Goal: Transaction & Acquisition: Obtain resource

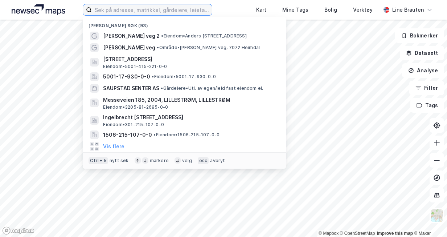
click at [157, 11] on input at bounding box center [152, 9] width 120 height 11
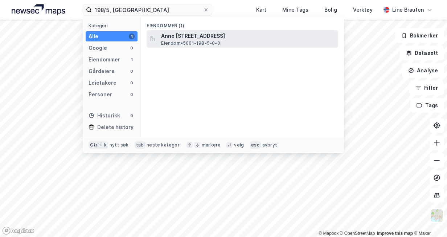
click at [188, 38] on span "Anne [STREET_ADDRESS]" at bounding box center [248, 36] width 174 height 9
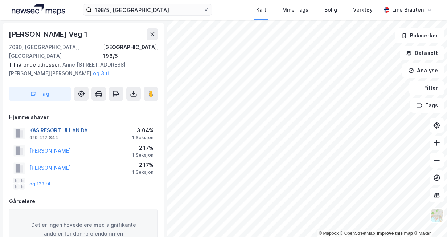
click at [0, 0] on button "K&S RESORT ULLAN DA" at bounding box center [0, 0] width 0 height 0
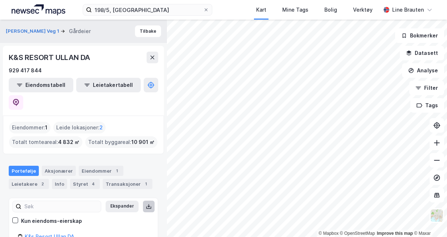
click at [146, 203] on icon at bounding box center [149, 206] width 6 height 6
click at [155, 57] on icon at bounding box center [152, 57] width 6 height 6
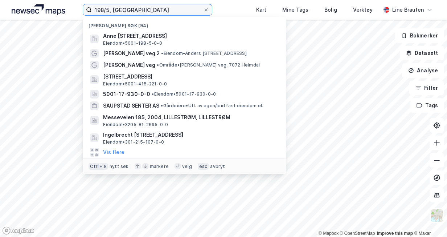
click at [165, 10] on input "198/5, [GEOGRAPHIC_DATA]" at bounding box center [147, 9] width 111 height 11
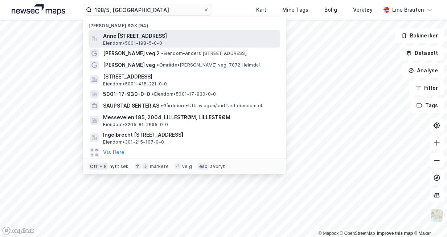
click at [165, 36] on span "Anne [STREET_ADDRESS]" at bounding box center [190, 36] width 174 height 9
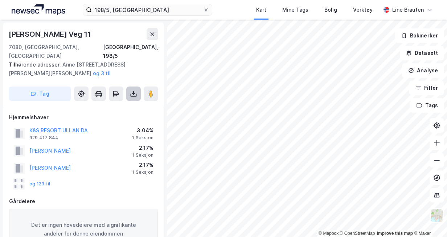
click at [132, 90] on button at bounding box center [133, 93] width 15 height 15
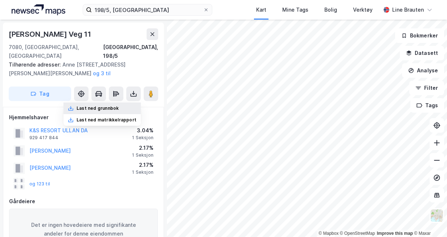
click at [116, 105] on div "Last ned grunnbok" at bounding box center [98, 108] width 42 height 6
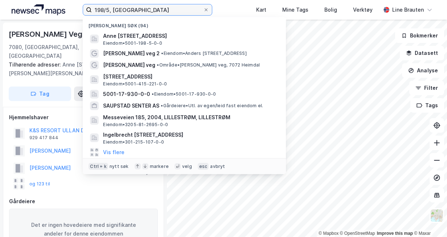
click at [111, 9] on input "198/5, [GEOGRAPHIC_DATA]" at bounding box center [147, 9] width 111 height 11
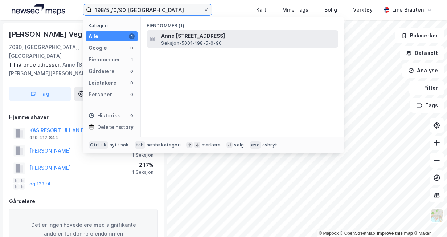
type input "198/5,/0/90 [GEOGRAPHIC_DATA]"
click at [204, 44] on span "Seksjon • 5001-198-5-0-90" at bounding box center [191, 43] width 61 height 6
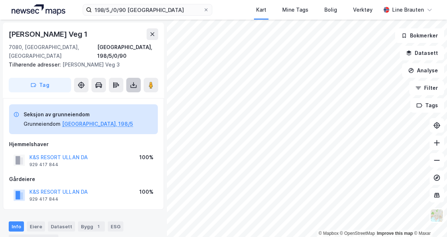
click at [134, 81] on icon at bounding box center [133, 84] width 7 height 7
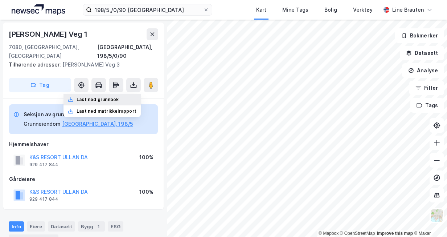
click at [118, 96] on div "Last ned grunnbok" at bounding box center [98, 99] width 42 height 6
